Goal: Transaction & Acquisition: Purchase product/service

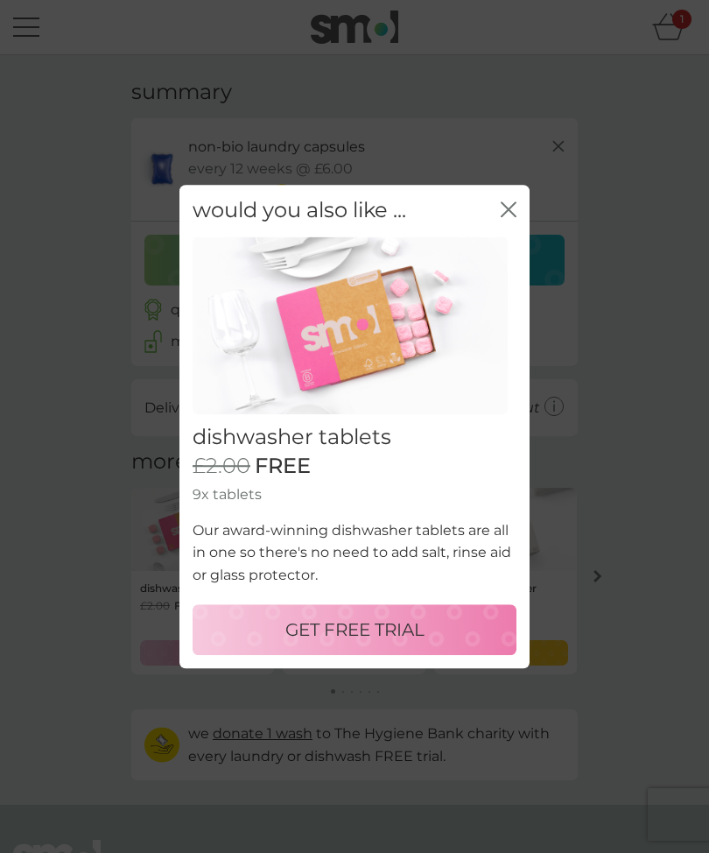
click at [513, 213] on icon "close" at bounding box center [509, 209] width 16 height 16
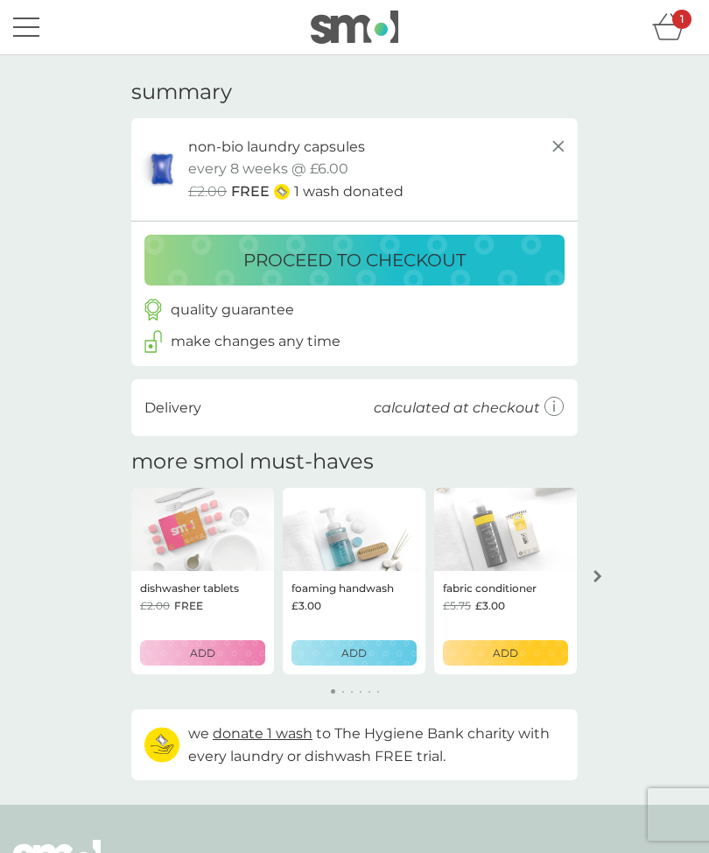
click at [339, 254] on p "proceed to checkout" at bounding box center [354, 260] width 222 height 28
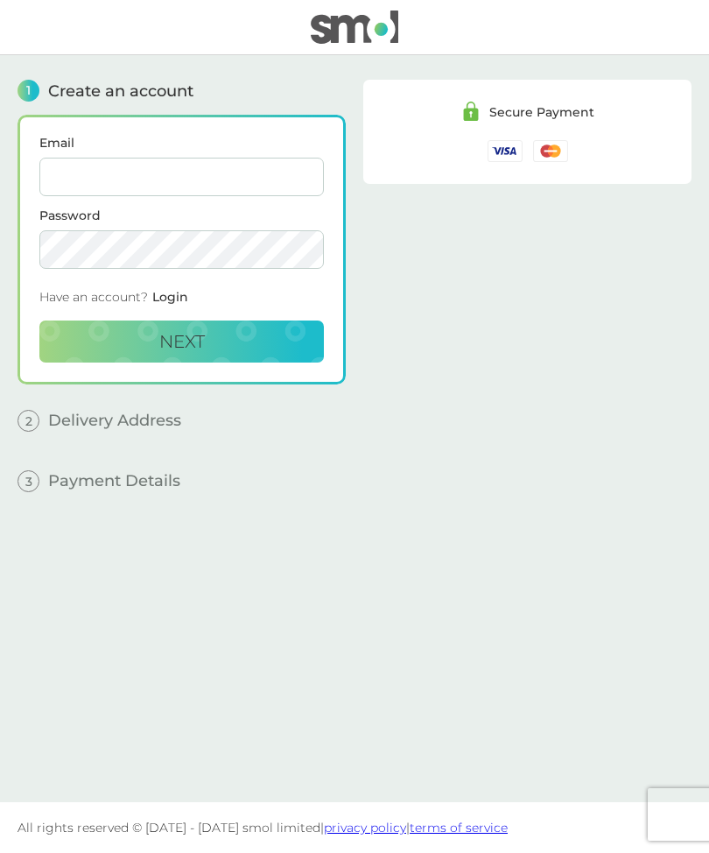
click at [159, 186] on input "Email" at bounding box center [181, 177] width 285 height 39
type input "sach.mustoe@gmail.com"
click at [193, 342] on span "Next" at bounding box center [182, 341] width 46 height 21
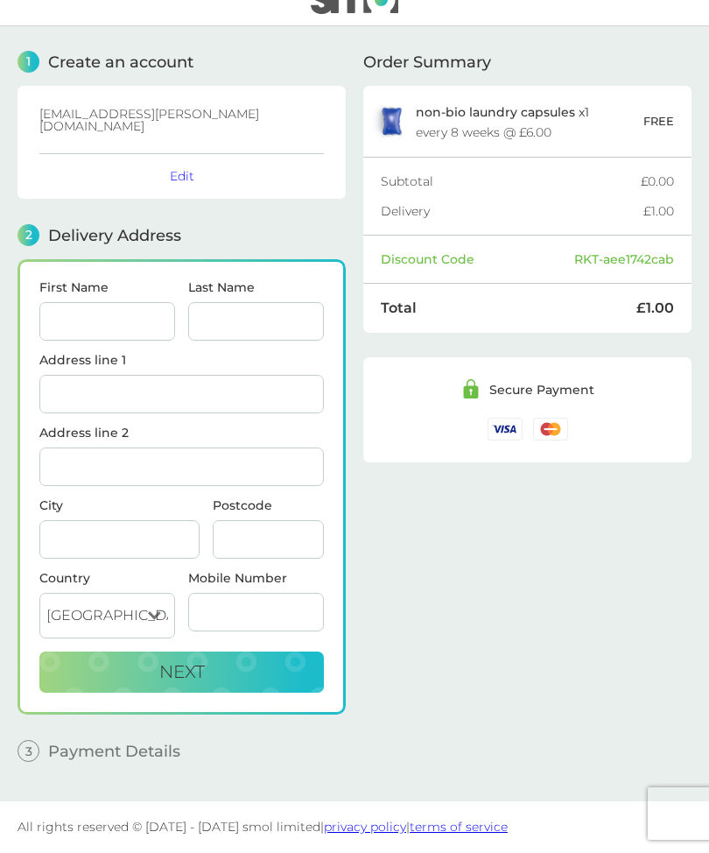
click at [114, 303] on input "First Name" at bounding box center [107, 322] width 136 height 39
type input "sacha"
type input "mustoe"
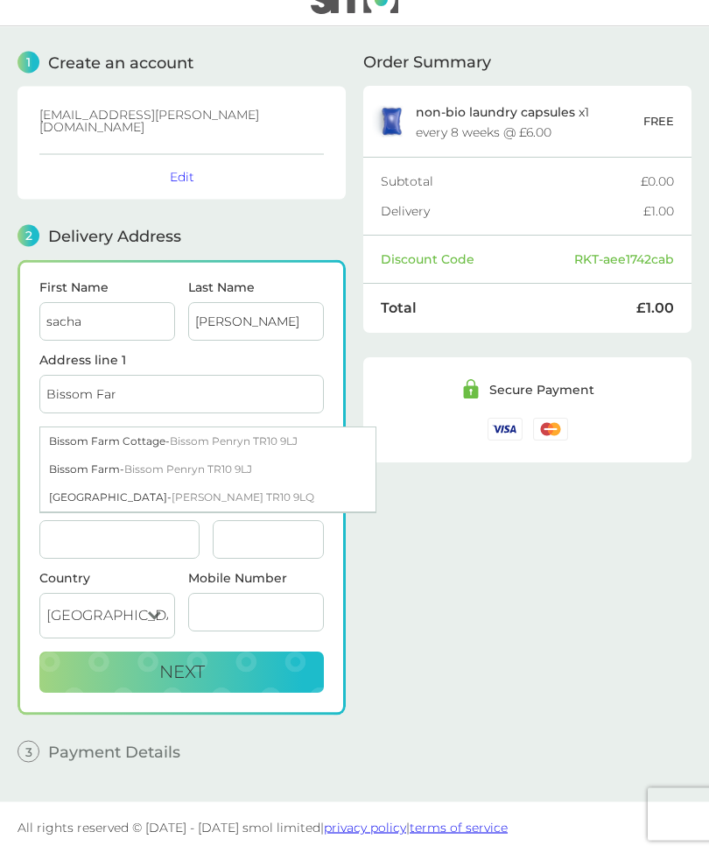
click at [166, 463] on span "Bissom Penryn TR10 9LJ" at bounding box center [188, 469] width 128 height 13
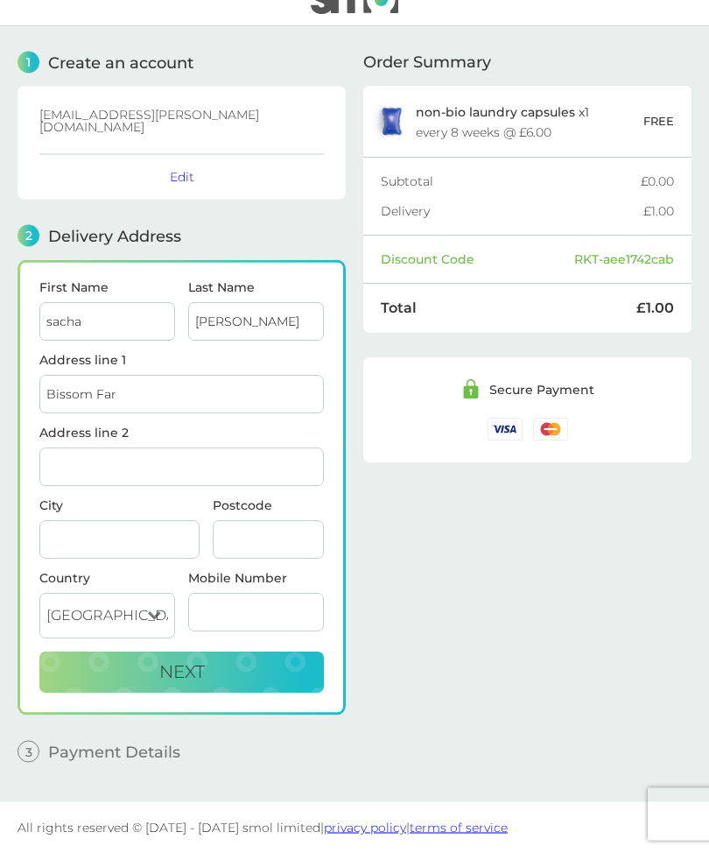
type input "Bissom Farm, Bissom"
type input "Penryn"
type input "TR10 9LJ"
click at [233, 652] on button "Next" at bounding box center [181, 673] width 285 height 42
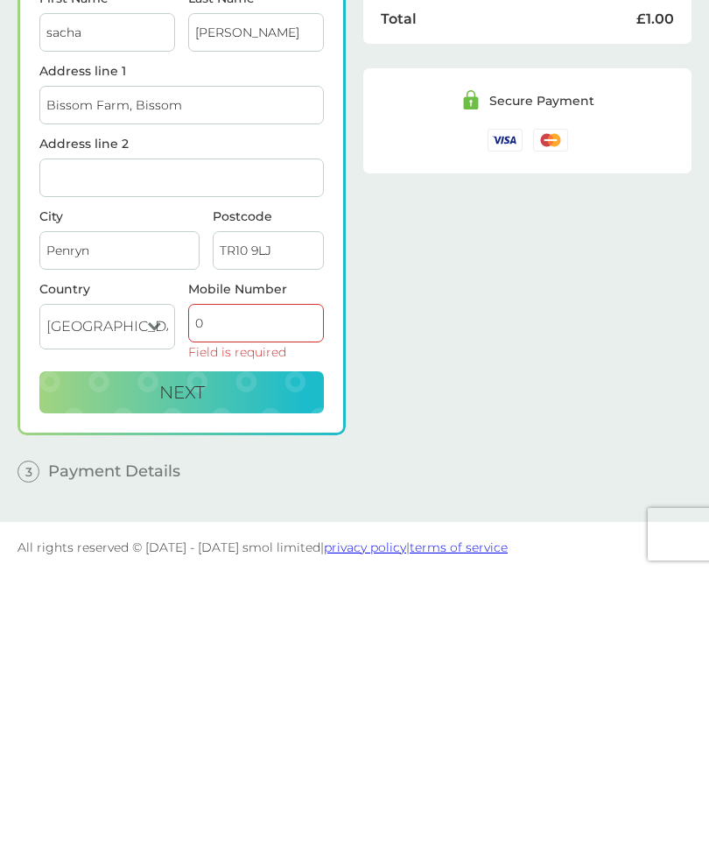
scroll to position [58, 0]
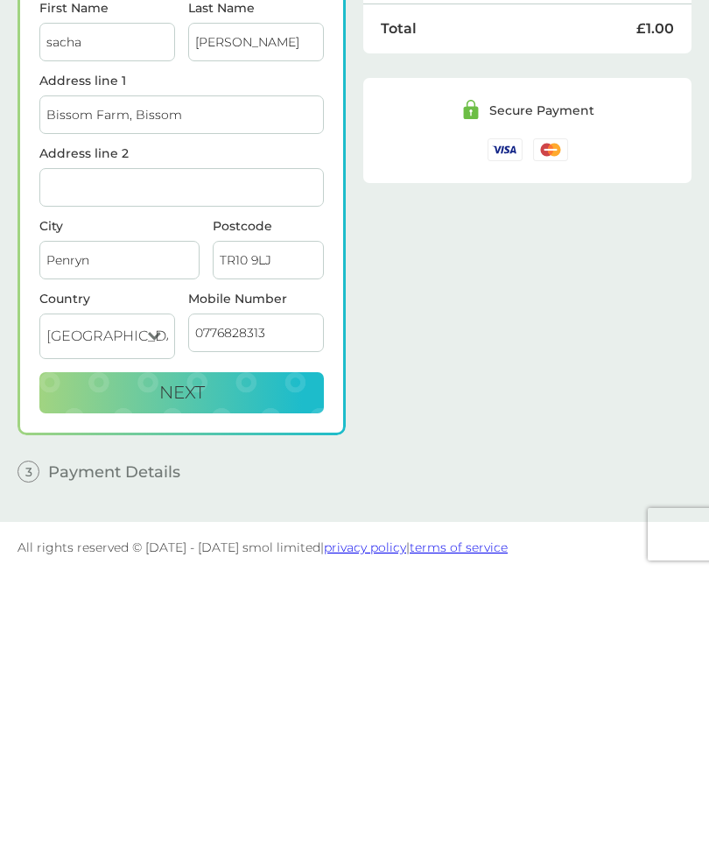
type input "07768283132"
click at [196, 662] on span "Next" at bounding box center [182, 672] width 46 height 21
checkbox input "true"
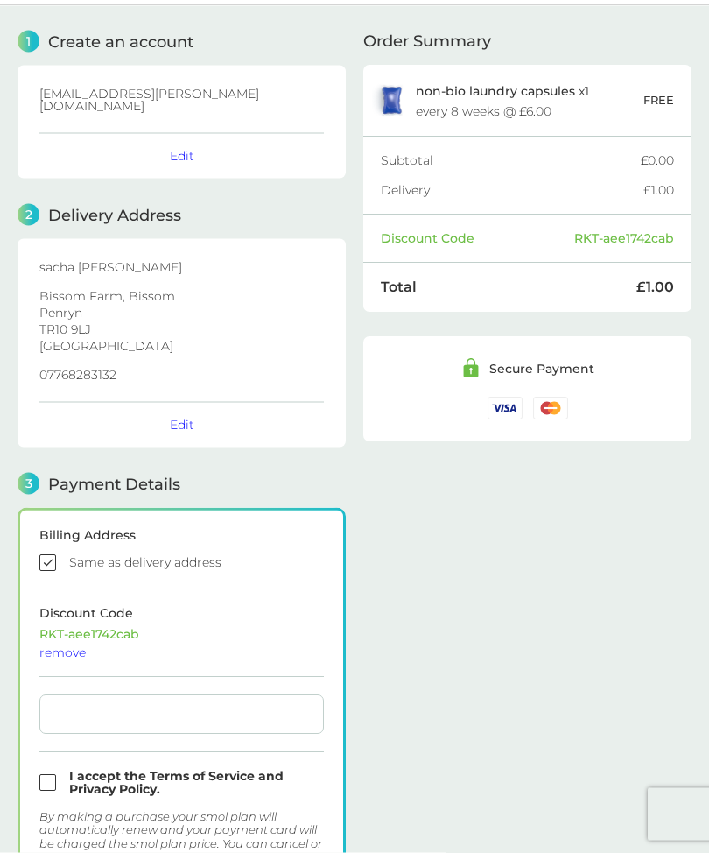
scroll to position [0, 0]
